Goal: Find specific page/section: Find specific page/section

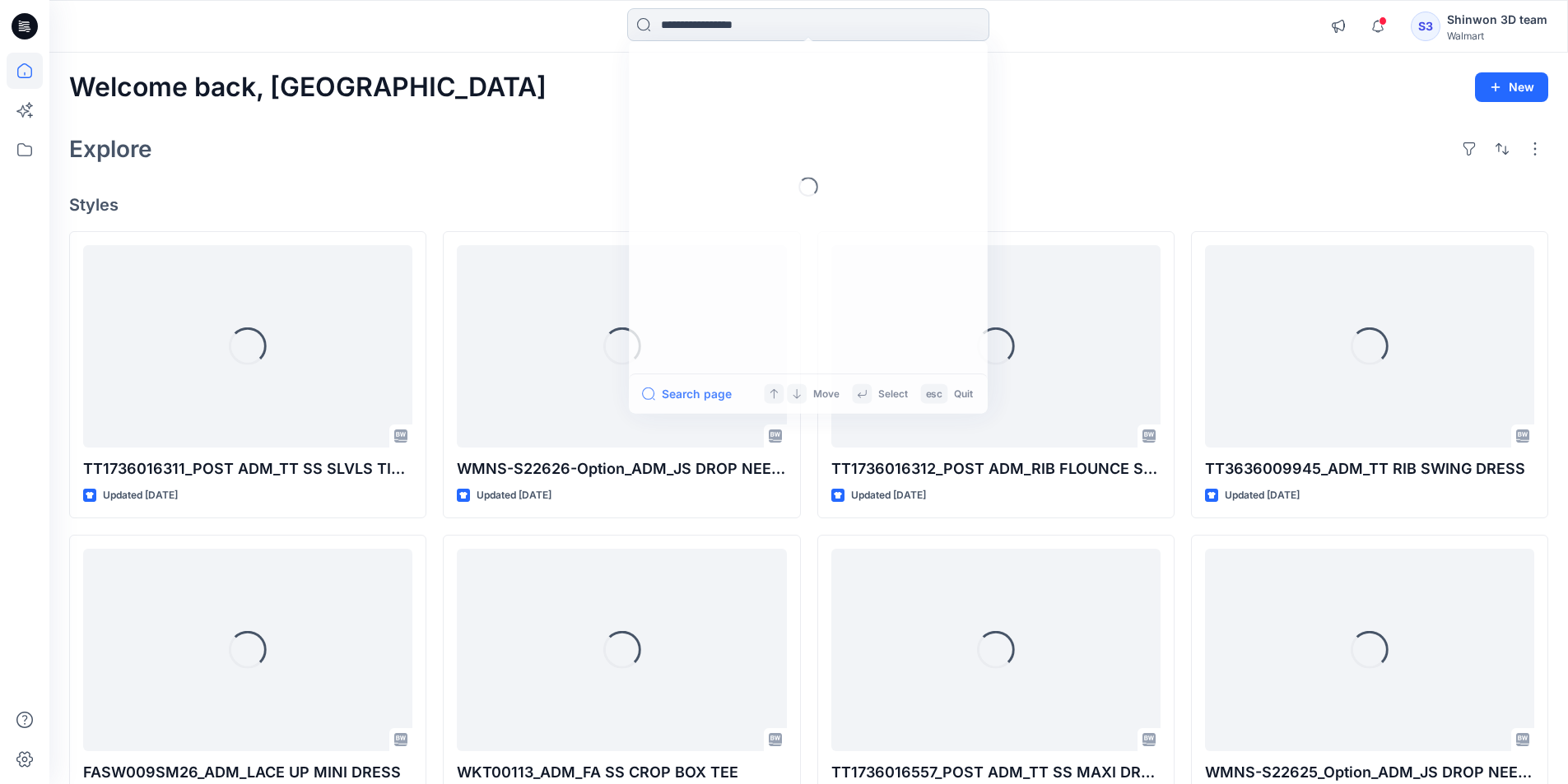
click at [962, 12] on input at bounding box center [808, 24] width 362 height 33
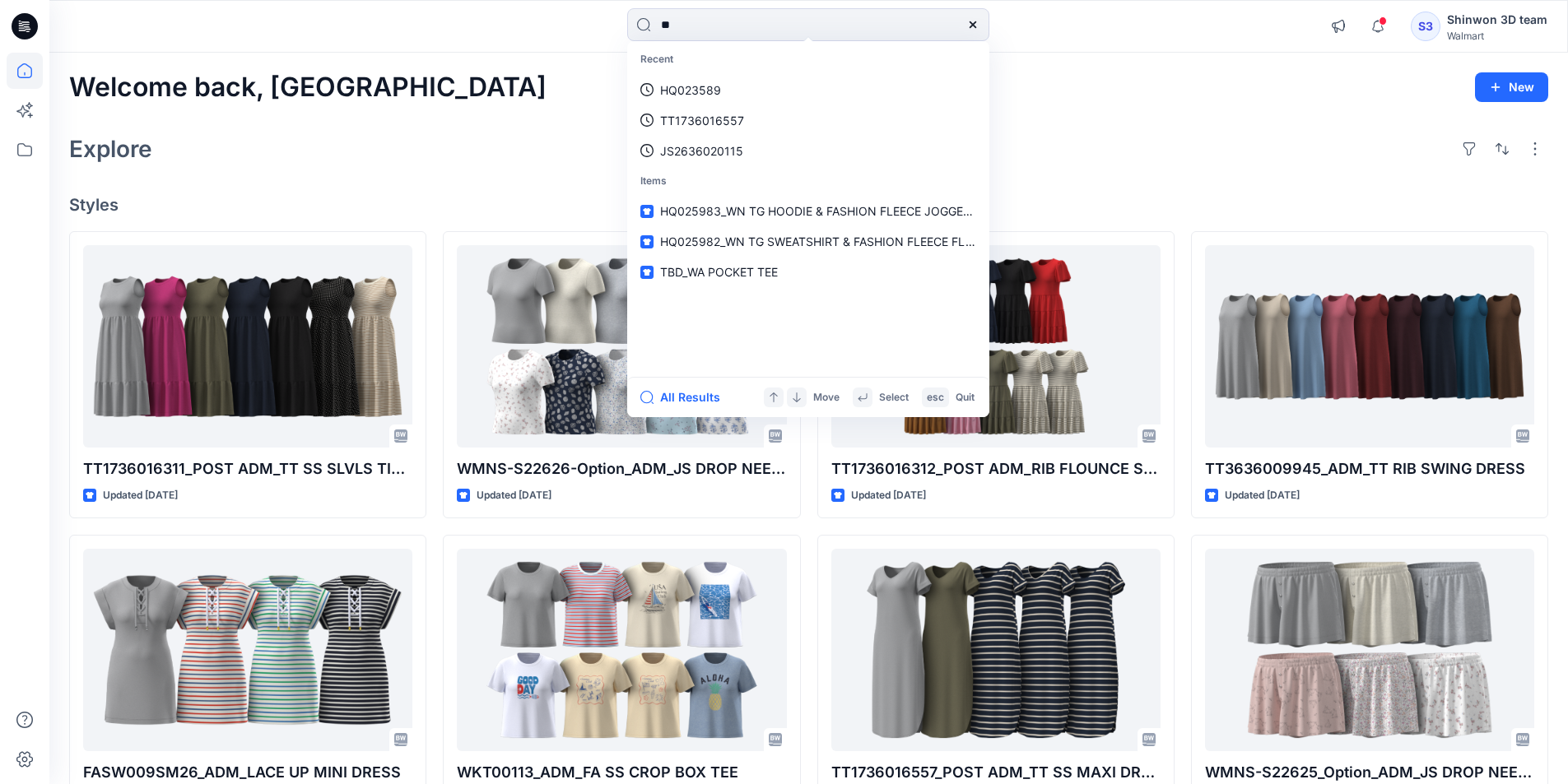
type input "*"
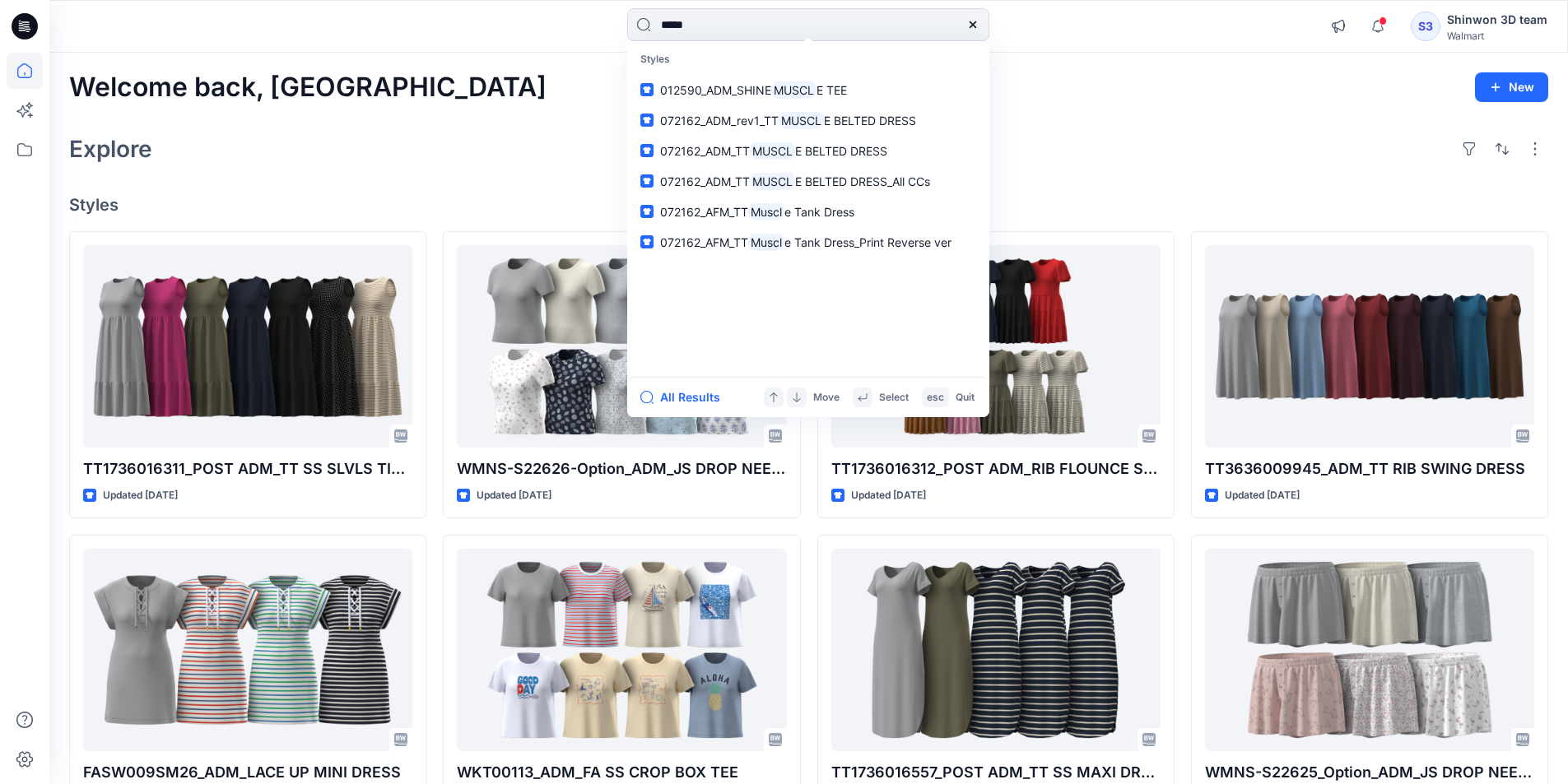
type input "******"
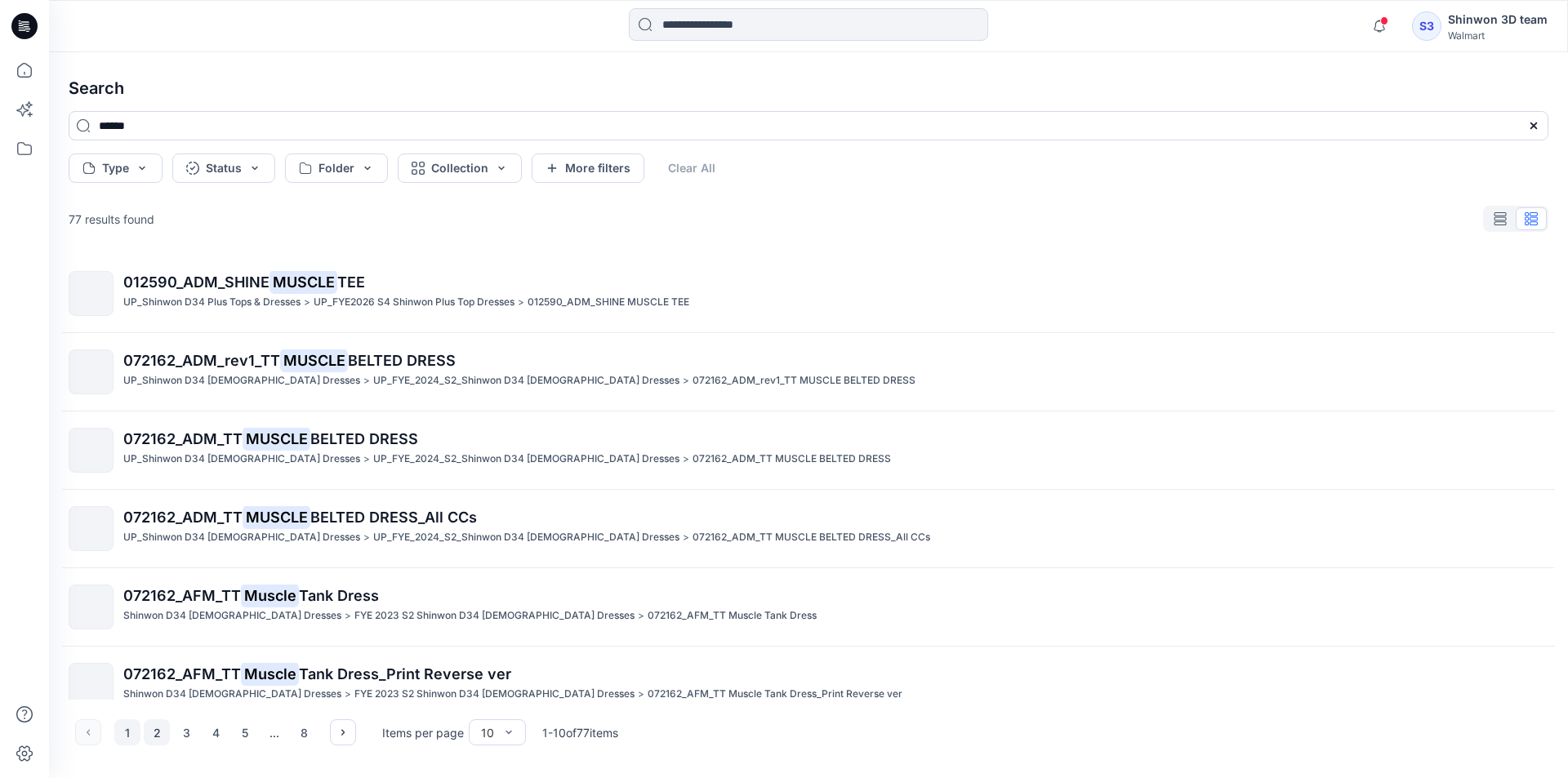
click at [156, 733] on button "2" at bounding box center [157, 732] width 26 height 26
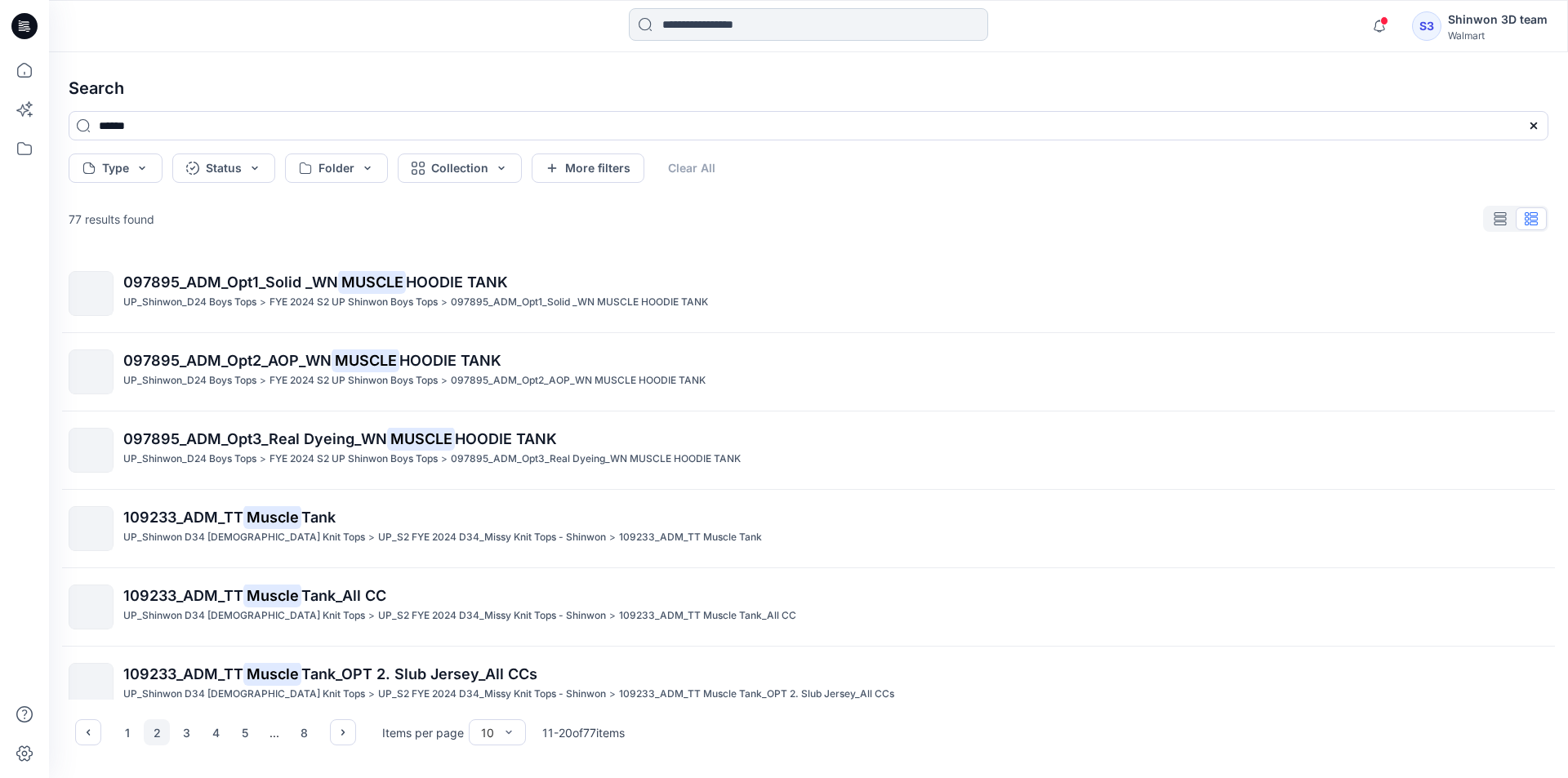
click at [733, 11] on input at bounding box center [809, 24] width 359 height 33
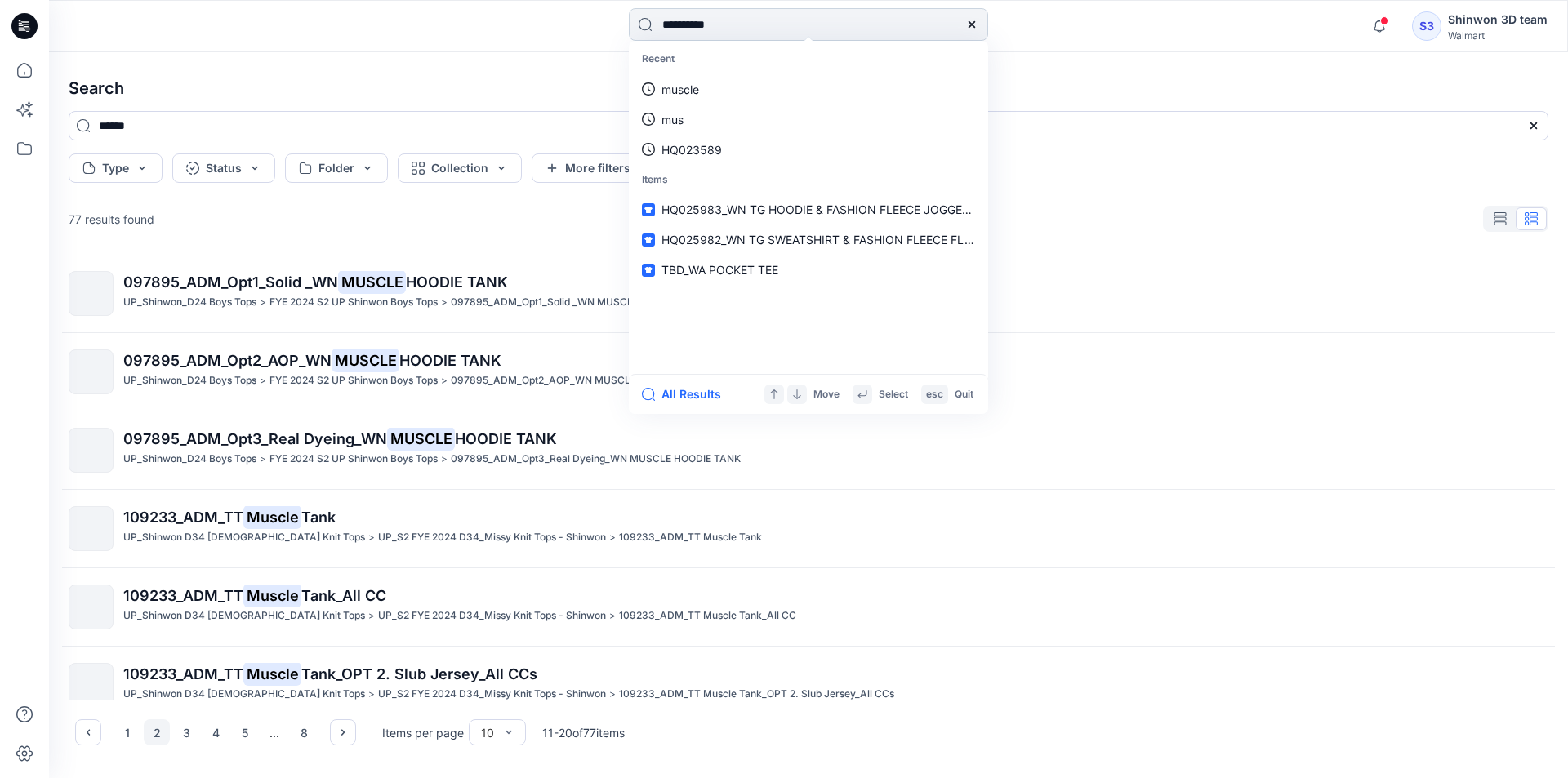
type input "**********"
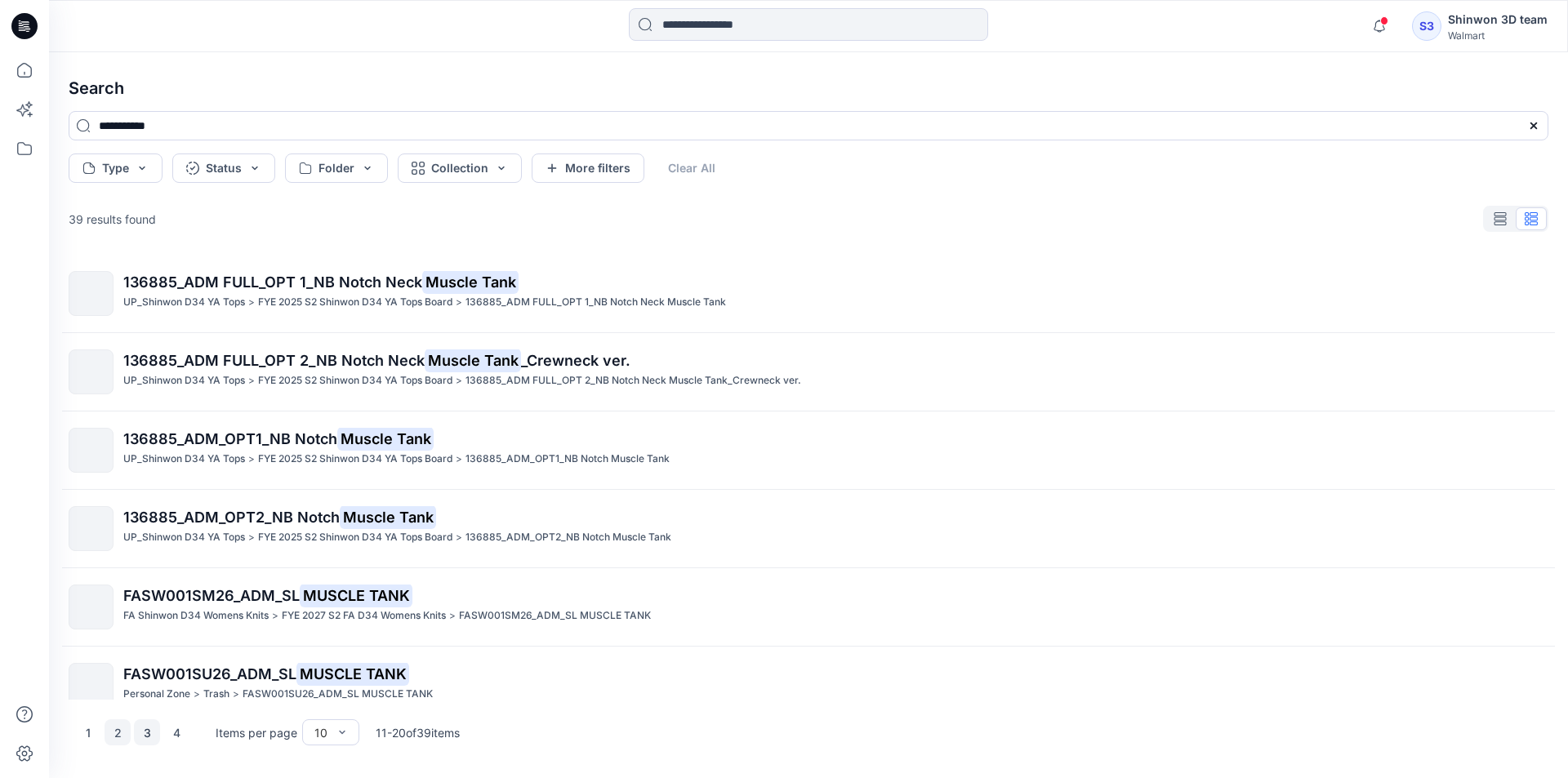
click at [136, 735] on button "3" at bounding box center [147, 732] width 26 height 26
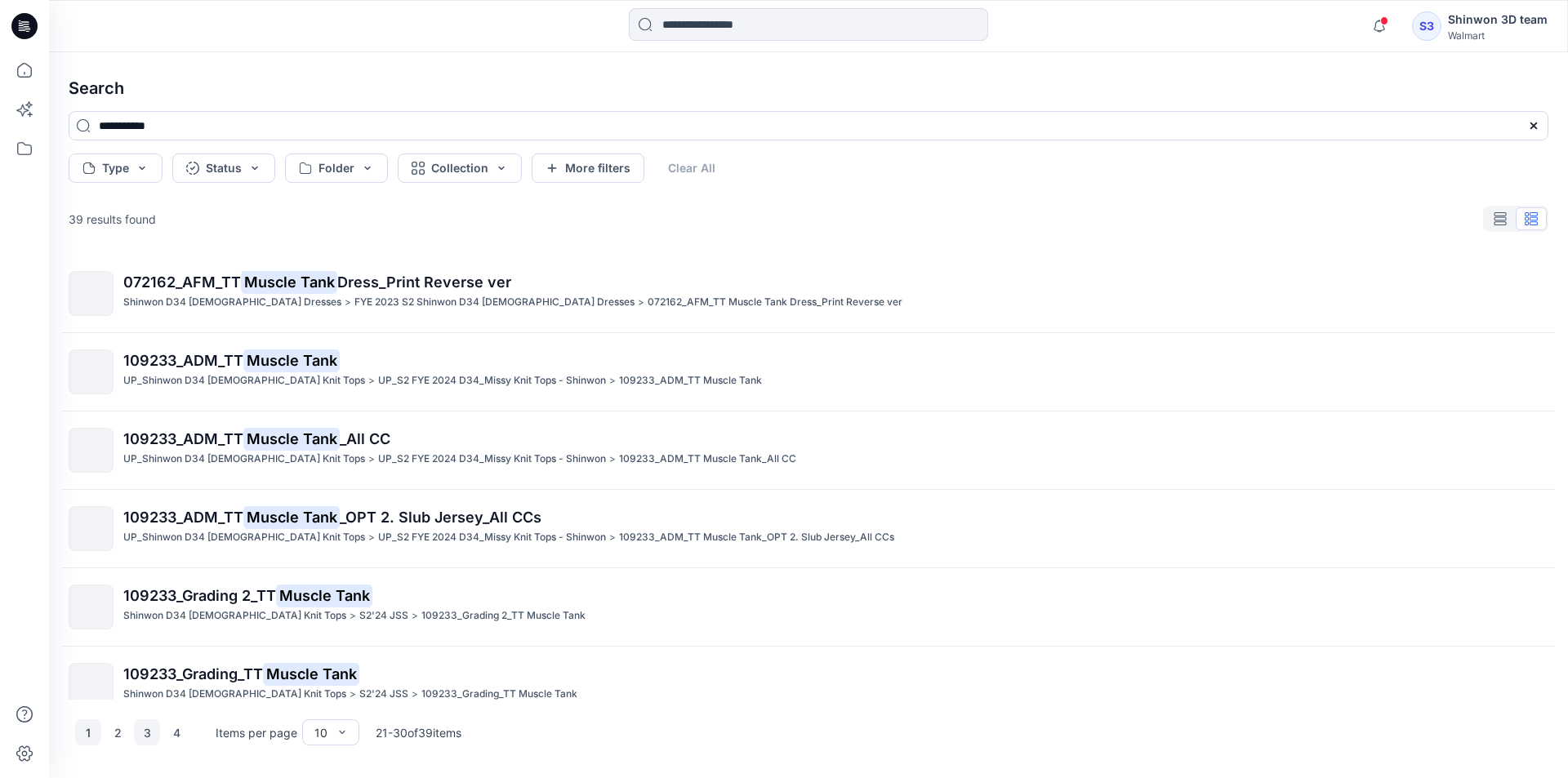
click at [88, 740] on button "1" at bounding box center [88, 732] width 26 height 26
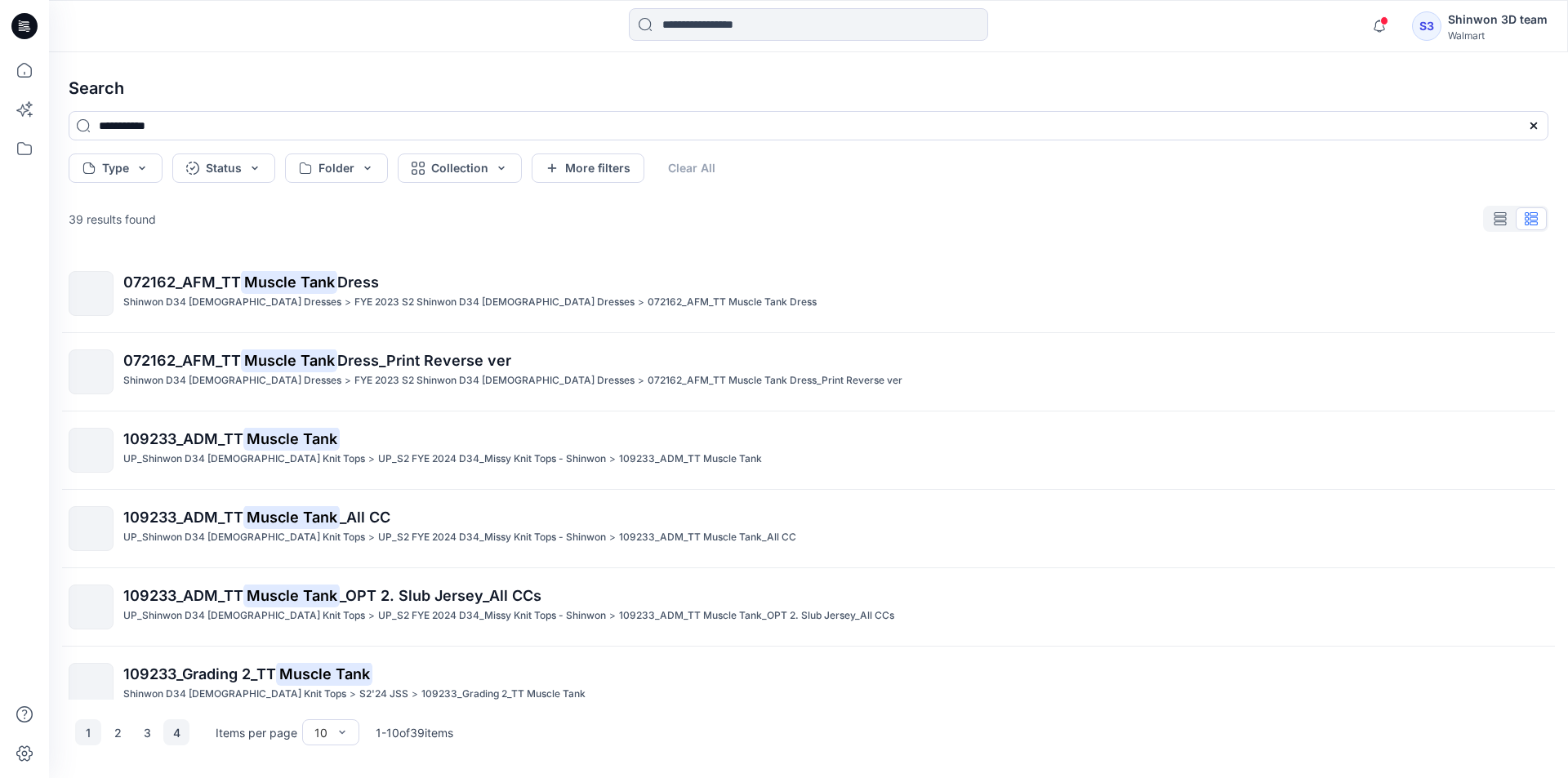
click at [179, 729] on button "4" at bounding box center [177, 732] width 26 height 26
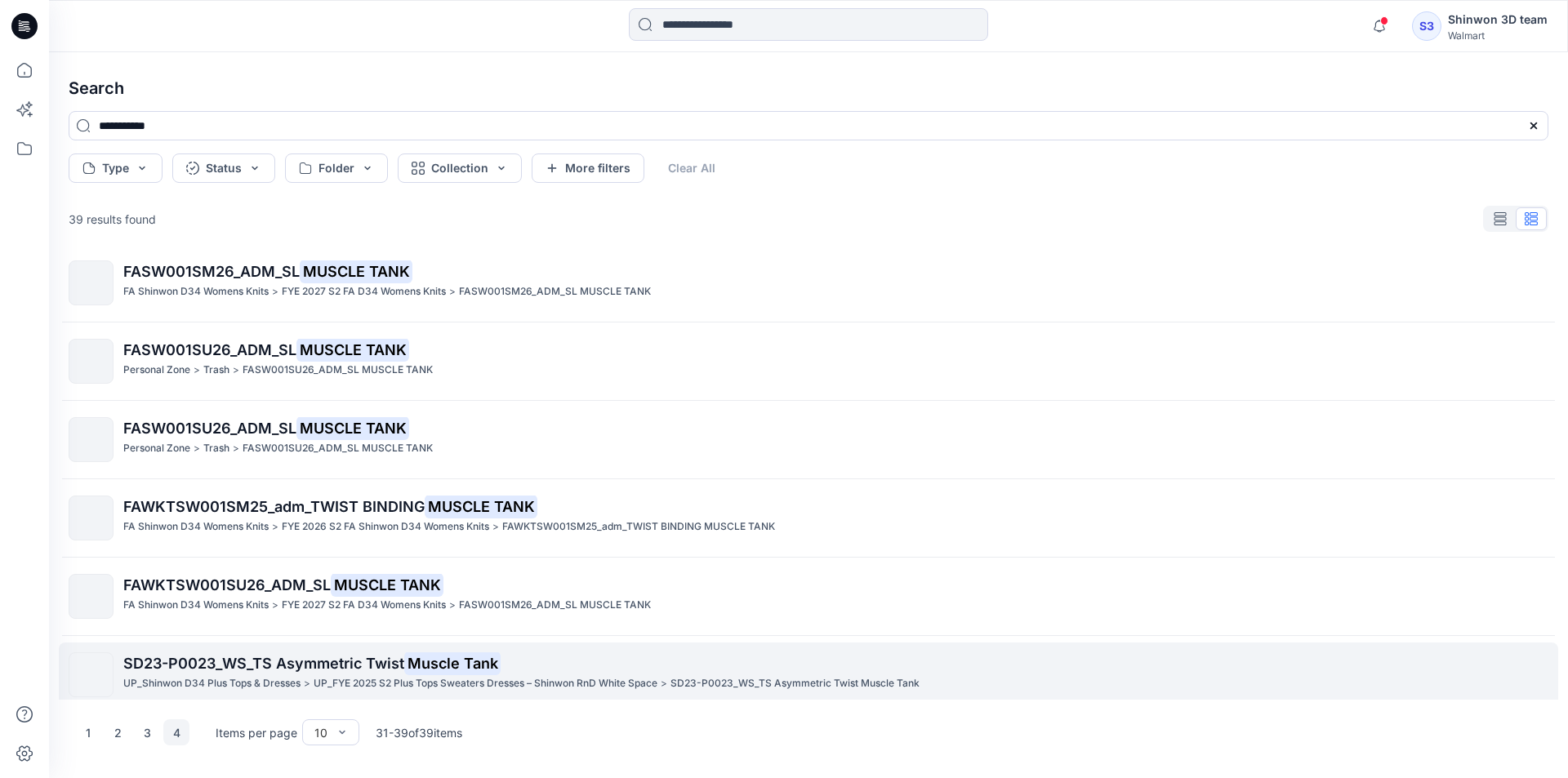
scroll to position [261, 0]
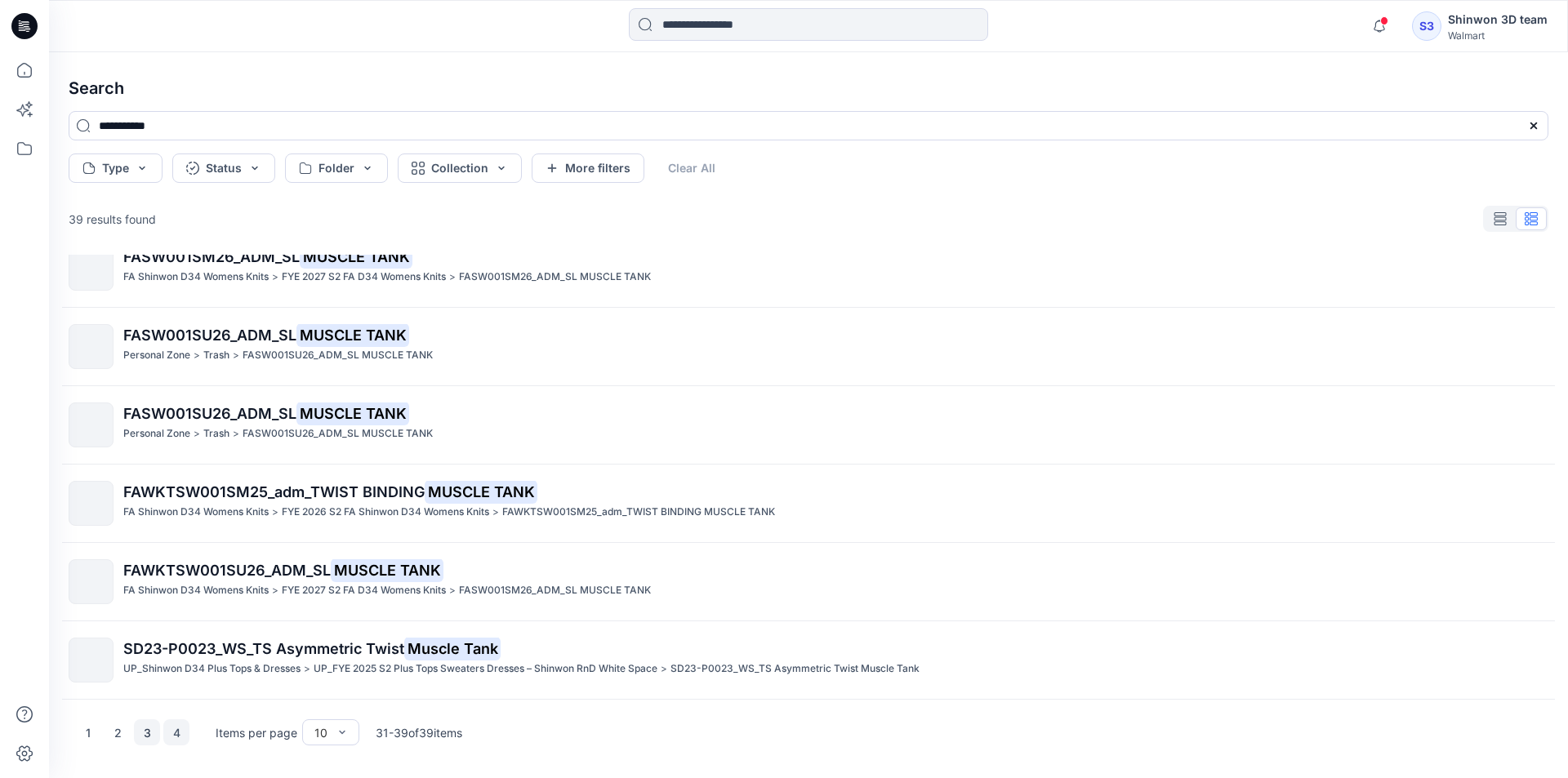
click at [152, 725] on button "3" at bounding box center [147, 732] width 26 height 26
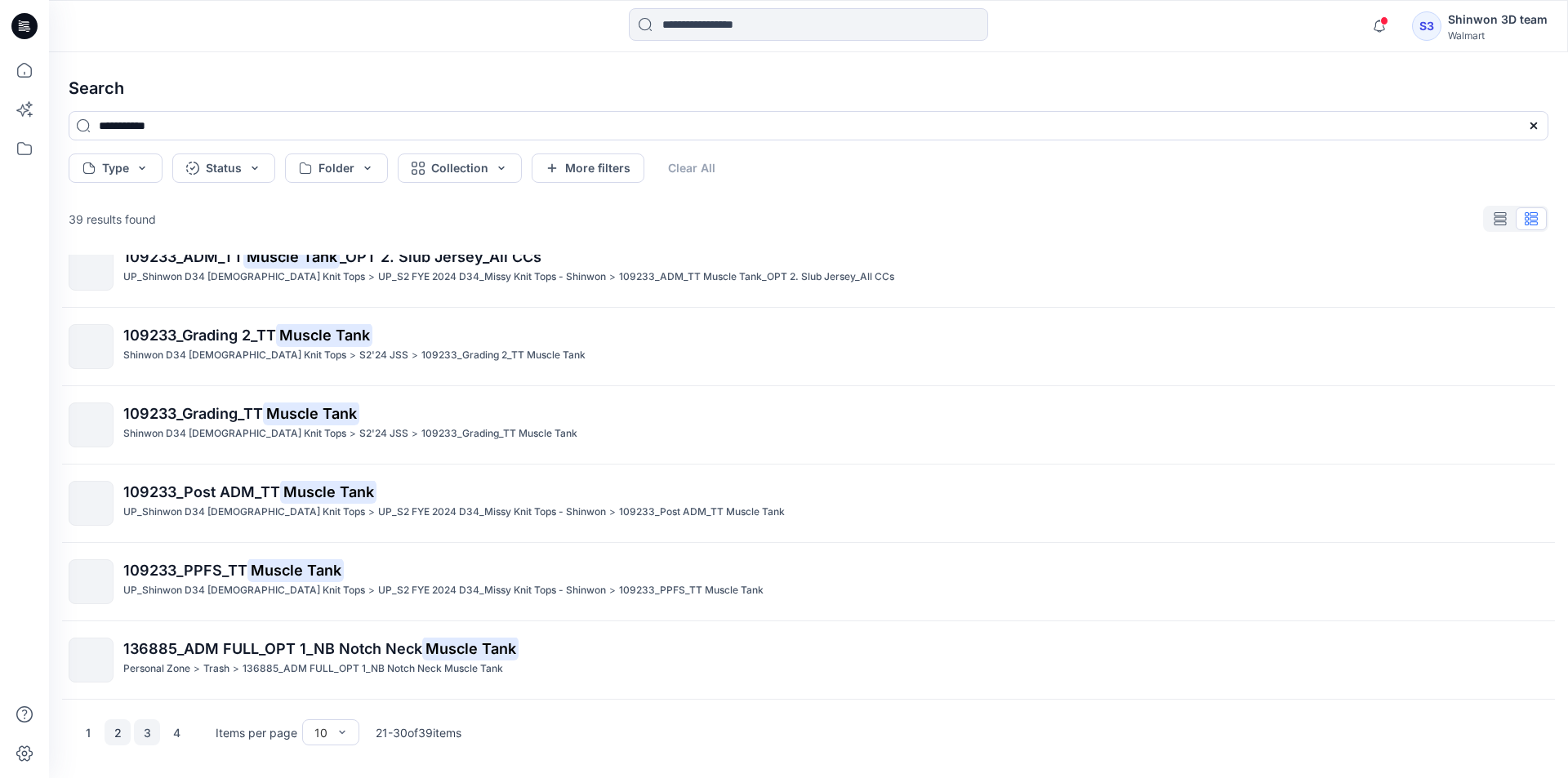
click at [127, 729] on button "2" at bounding box center [117, 732] width 26 height 26
